Goal: Task Accomplishment & Management: Complete application form

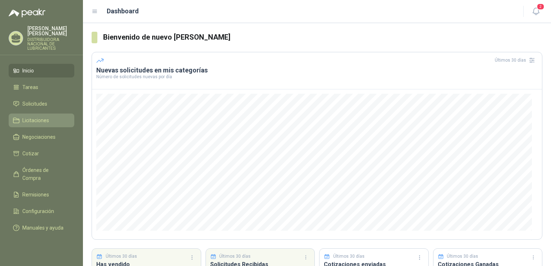
click at [43, 119] on span "Licitaciones" at bounding box center [35, 120] width 27 height 8
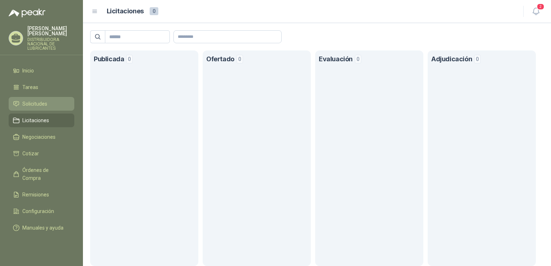
click at [42, 105] on span "Solicitudes" at bounding box center [34, 104] width 25 height 8
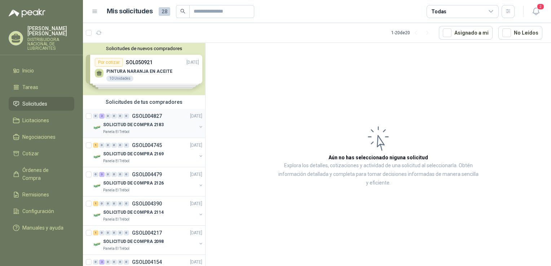
click at [135, 128] on p "SOLICITUD DE COMPRA 2183" at bounding box center [133, 125] width 61 height 7
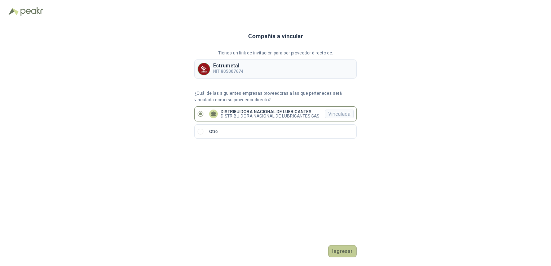
click at [340, 254] on button "Ingresar" at bounding box center [342, 251] width 28 height 12
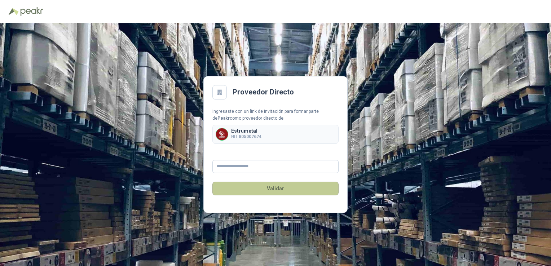
click at [277, 186] on button "Validar" at bounding box center [275, 189] width 126 height 14
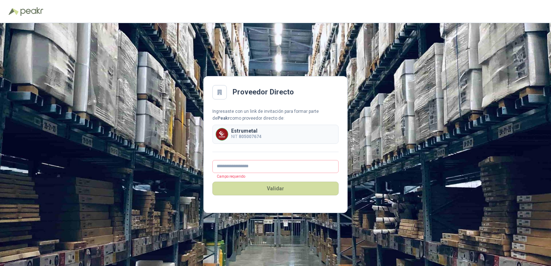
click at [323, 234] on div "Proveedor Directo Ingresaste con un link de invitación para formar parte de Pea…" at bounding box center [275, 144] width 551 height 243
